Goal: Communication & Community: Participate in discussion

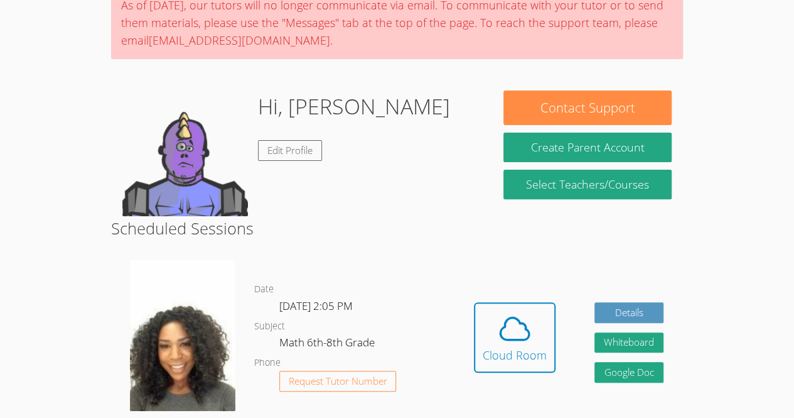
scroll to position [113, 0]
click at [509, 347] on div "Cloud Room" at bounding box center [515, 355] width 64 height 18
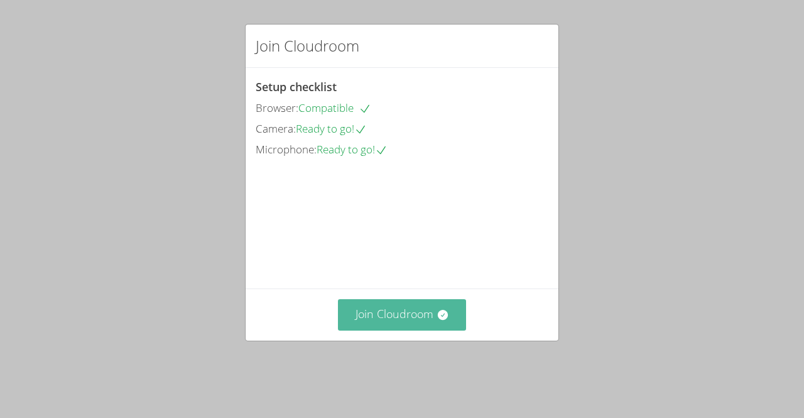
click at [408, 330] on button "Join Cloudroom" at bounding box center [402, 314] width 129 height 31
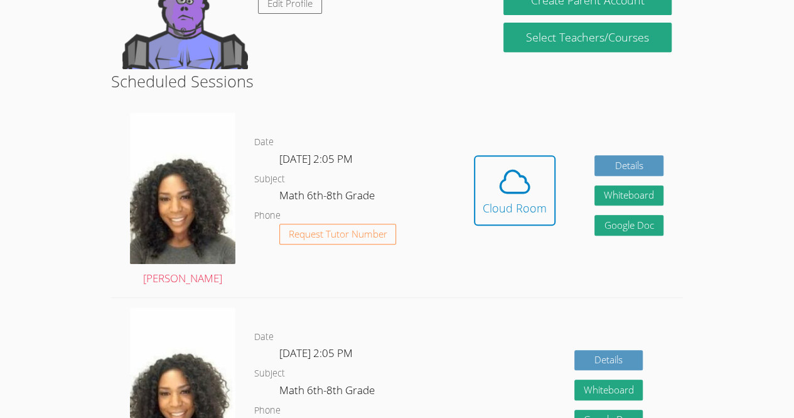
scroll to position [265, 0]
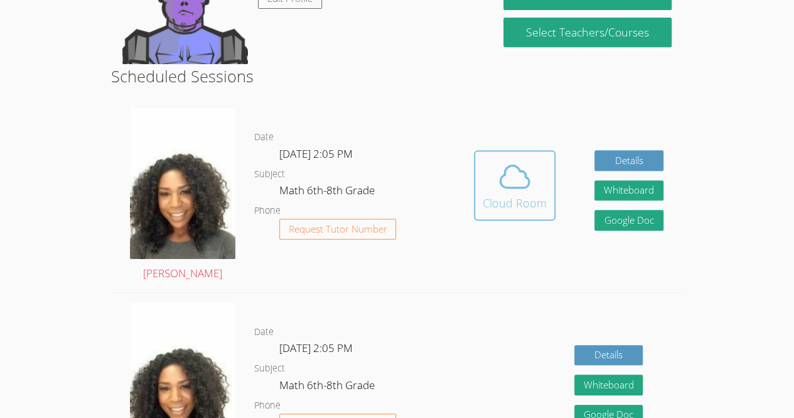
click at [516, 190] on icon at bounding box center [514, 176] width 35 height 35
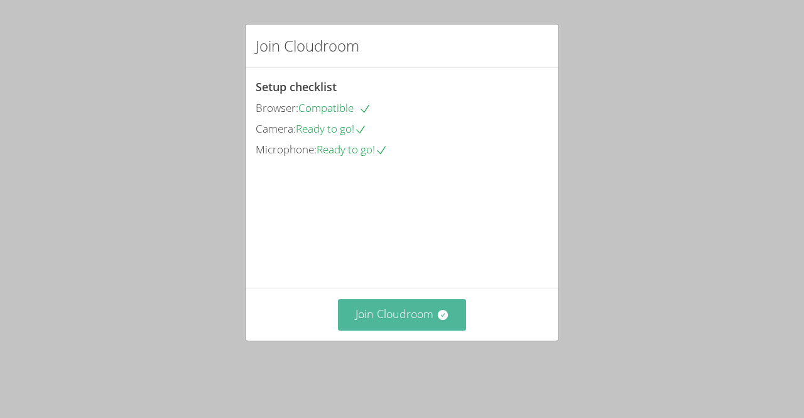
click at [409, 330] on button "Join Cloudroom" at bounding box center [402, 314] width 129 height 31
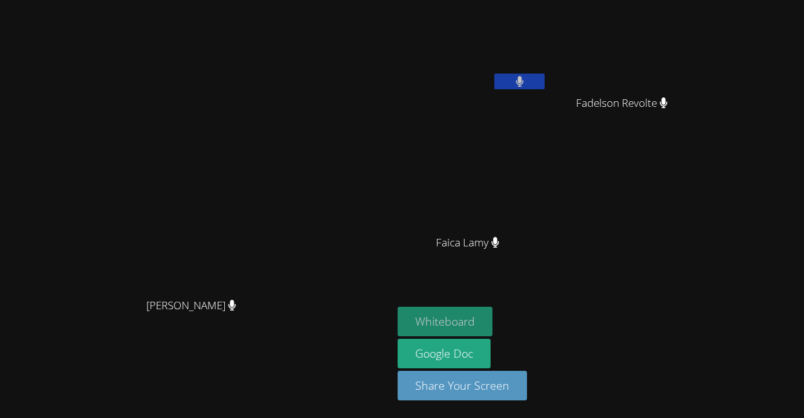
click at [492, 331] on button "Whiteboard" at bounding box center [444, 321] width 95 height 30
click at [547, 99] on div "[PERSON_NAME]" at bounding box center [471, 72] width 149 height 134
click at [544, 90] on div at bounding box center [519, 82] width 50 height 19
drag, startPoint x: 602, startPoint y: 84, endPoint x: 622, endPoint y: 76, distance: 21.5
click at [547, 76] on div "[PERSON_NAME]" at bounding box center [471, 50] width 149 height 90
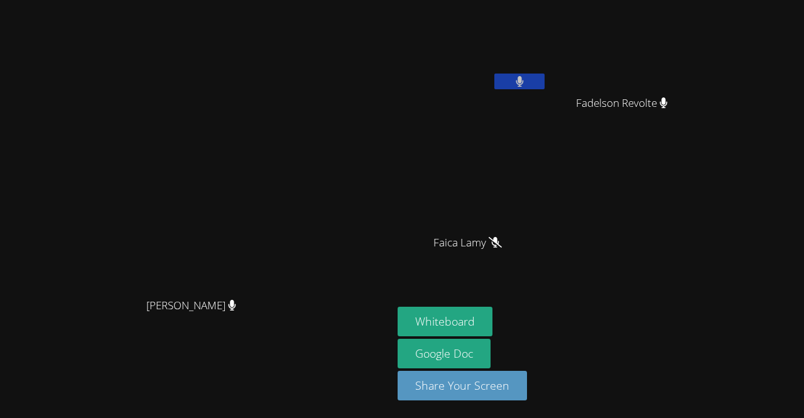
click at [544, 77] on button at bounding box center [519, 81] width 50 height 16
click at [544, 79] on button at bounding box center [519, 81] width 50 height 16
click at [524, 77] on icon at bounding box center [520, 81] width 8 height 11
click at [544, 87] on button at bounding box center [519, 81] width 50 height 16
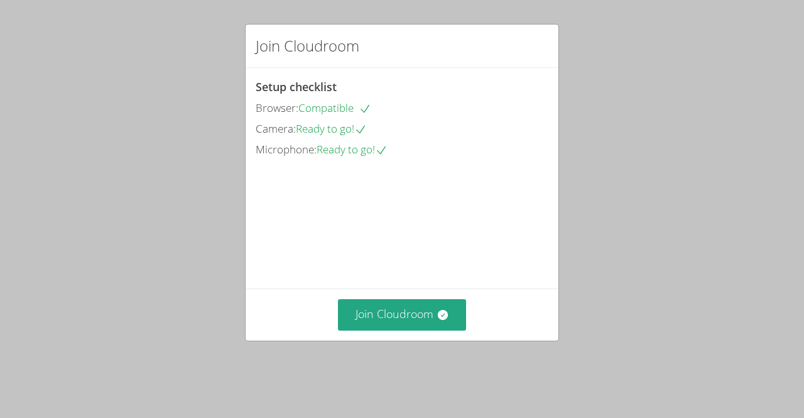
click at [360, 153] on span "Ready to go!" at bounding box center [351, 149] width 71 height 14
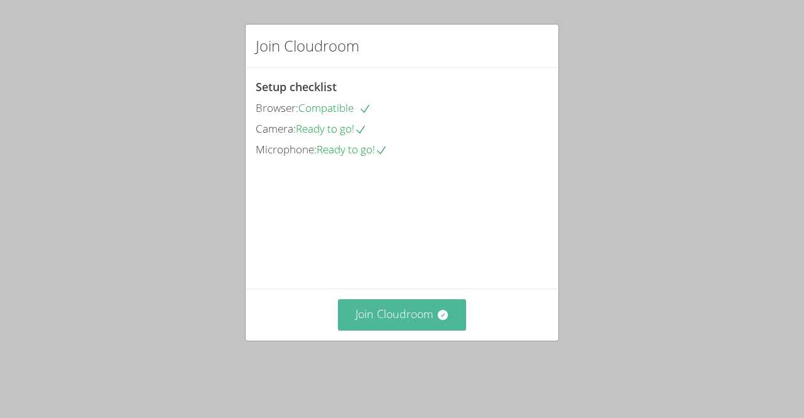
click at [367, 320] on button "Join Cloudroom" at bounding box center [402, 314] width 129 height 31
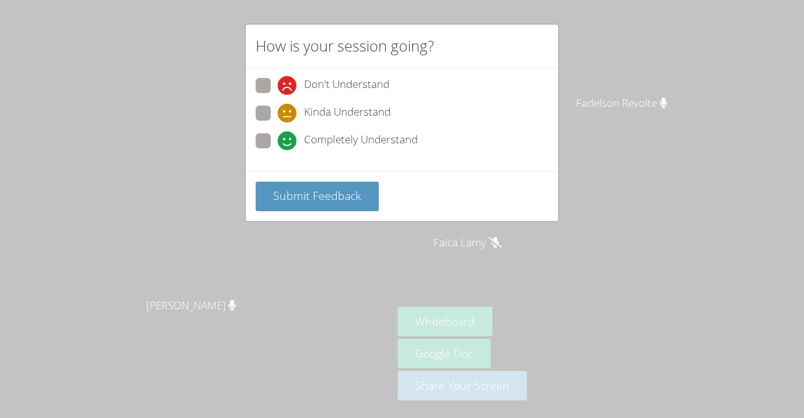
click at [308, 131] on span "Completely Understand" at bounding box center [361, 140] width 114 height 19
click at [288, 133] on input "Completely Understand" at bounding box center [283, 138] width 11 height 11
radio input "true"
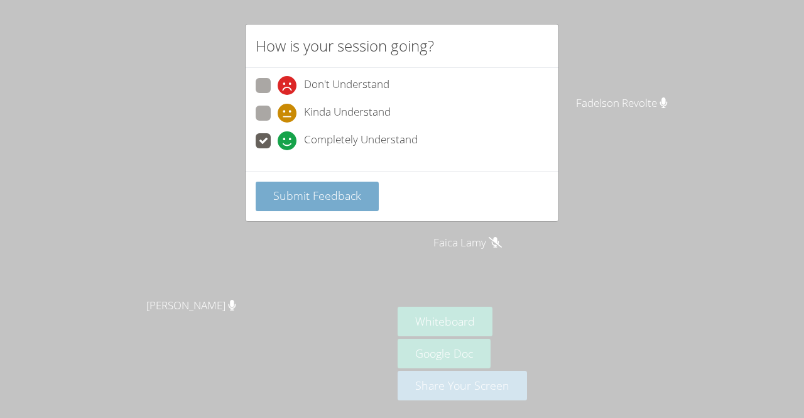
click at [327, 198] on span "Submit Feedback" at bounding box center [317, 195] width 88 height 15
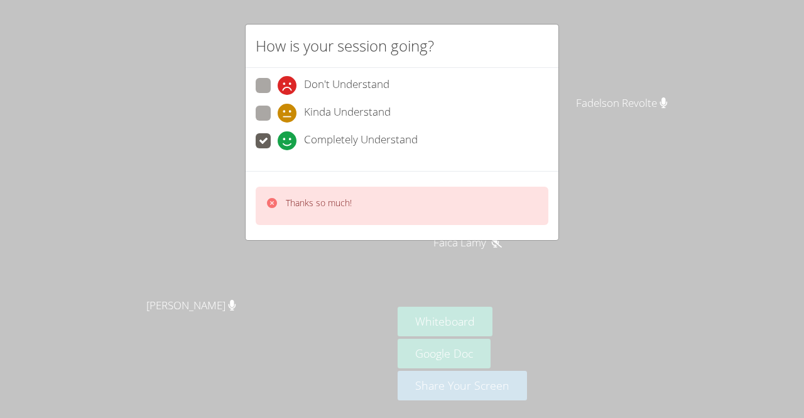
click at [291, 291] on video at bounding box center [196, 183] width 188 height 215
